Goal: Information Seeking & Learning: Find specific fact

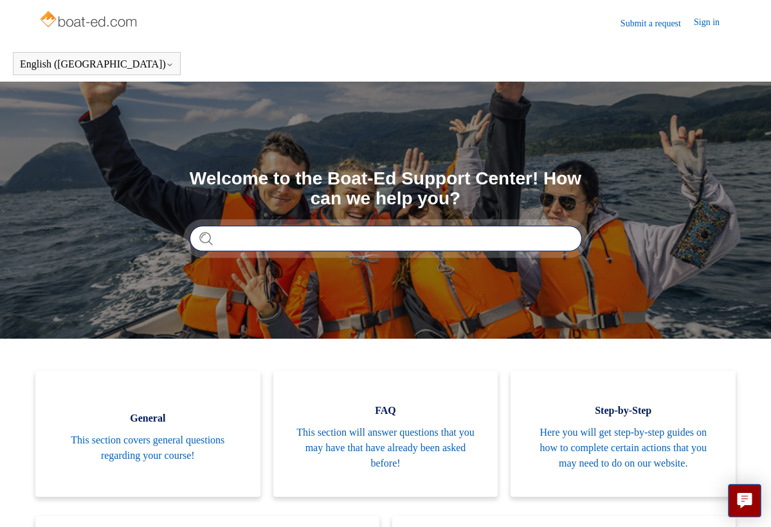
click at [259, 237] on input "Search" at bounding box center [386, 239] width 392 height 26
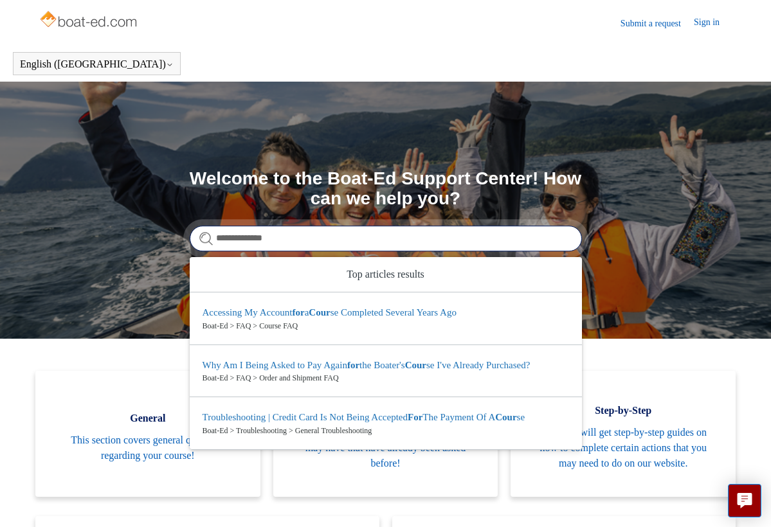
type input "**********"
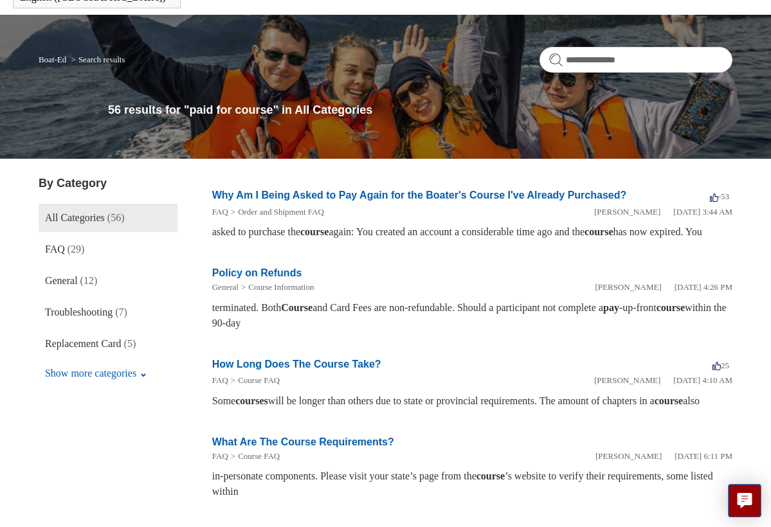
scroll to position [66, 0]
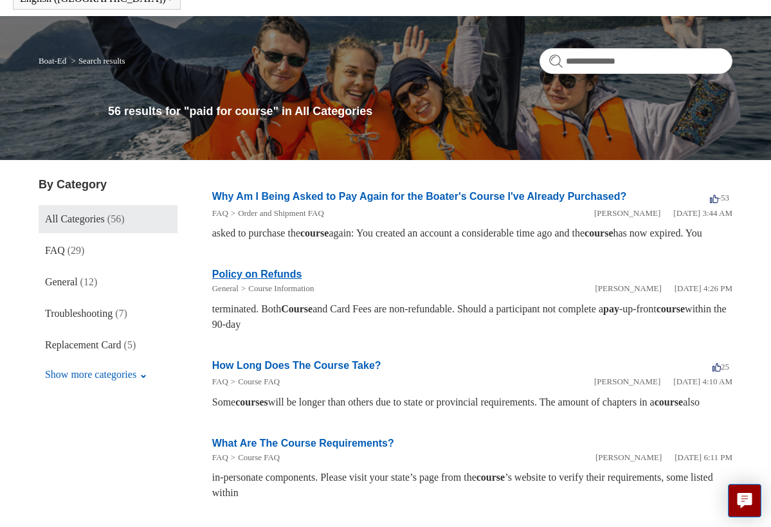
click at [288, 280] on link "Policy on Refunds" at bounding box center [257, 274] width 90 height 11
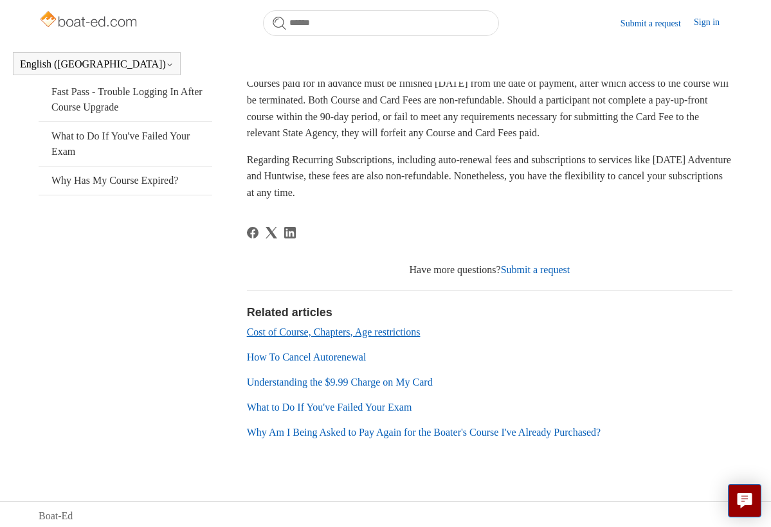
scroll to position [290, 0]
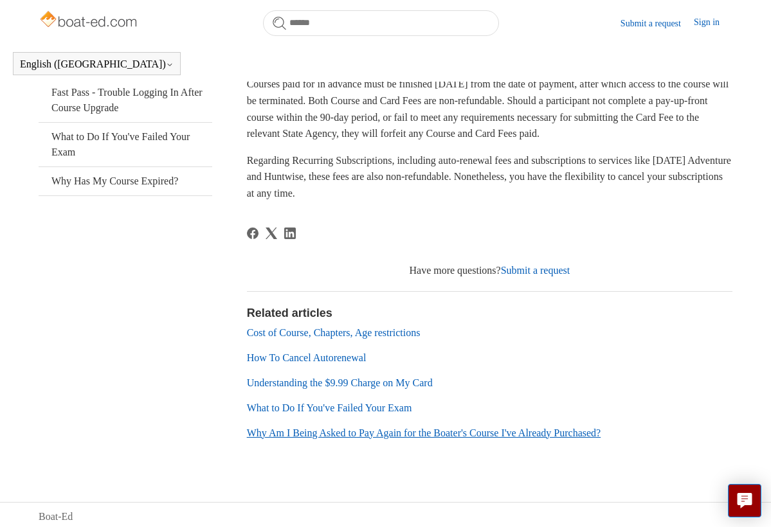
click at [438, 433] on link "Why Am I Being Asked to Pay Again for the Boater's Course I've Already Purchase…" at bounding box center [424, 433] width 354 height 11
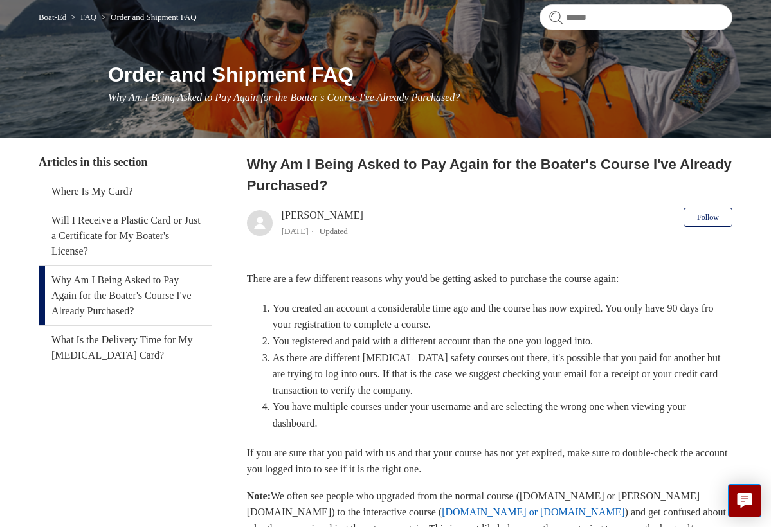
scroll to position [111, 0]
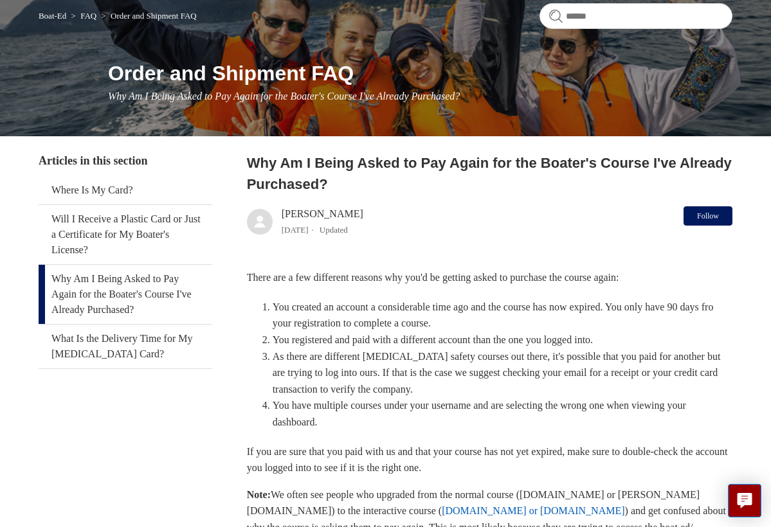
click at [716, 210] on button "Follow" at bounding box center [707, 215] width 49 height 19
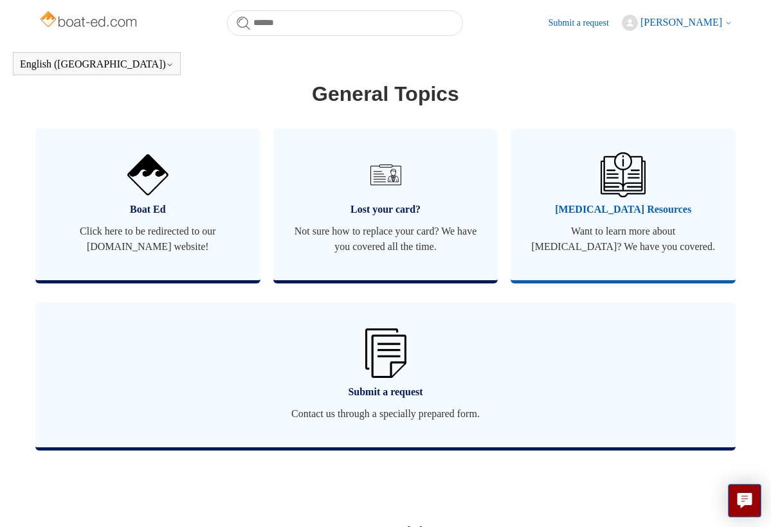
scroll to position [765, 0]
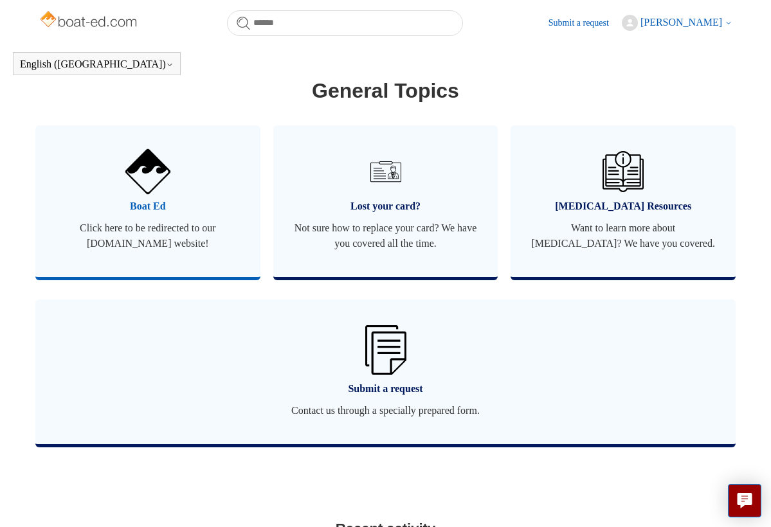
click at [163, 230] on link "Boat Ed Click here to be redirected to our [DOMAIN_NAME] website!" at bounding box center [147, 201] width 225 height 152
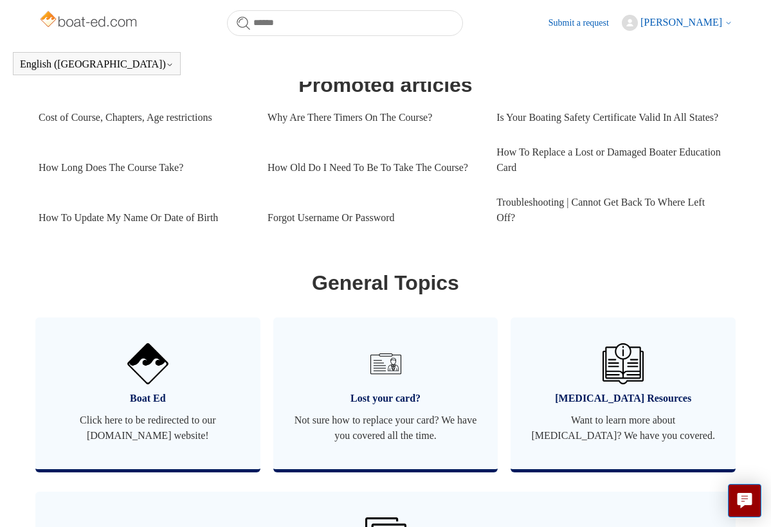
scroll to position [575, 0]
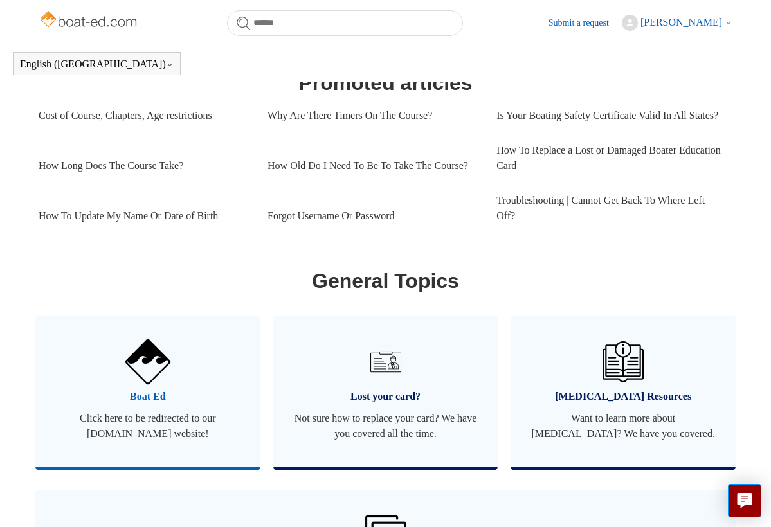
click at [157, 404] on span "Boat Ed" at bounding box center [148, 396] width 186 height 15
